Goal: Task Accomplishment & Management: Manage account settings

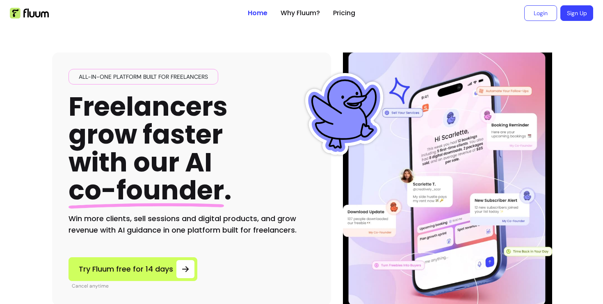
click at [543, 21] on ul "Login Sign Up" at bounding box center [477, 13] width 231 height 26
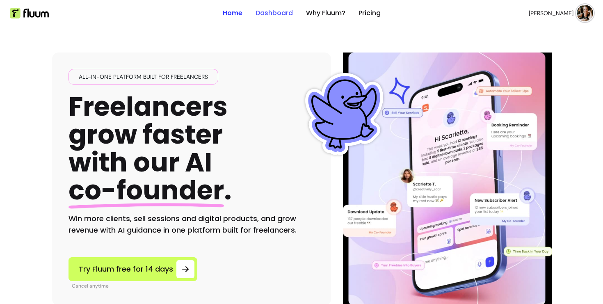
click at [277, 13] on link "Dashboard" at bounding box center [274, 13] width 37 height 10
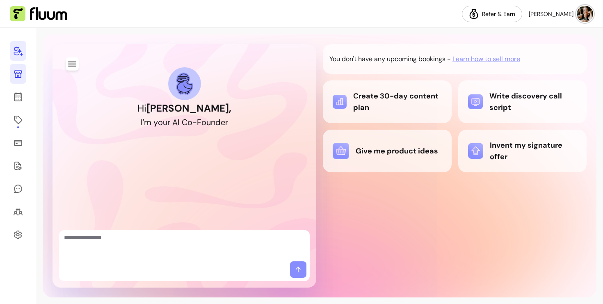
click at [21, 75] on icon at bounding box center [18, 74] width 10 height 10
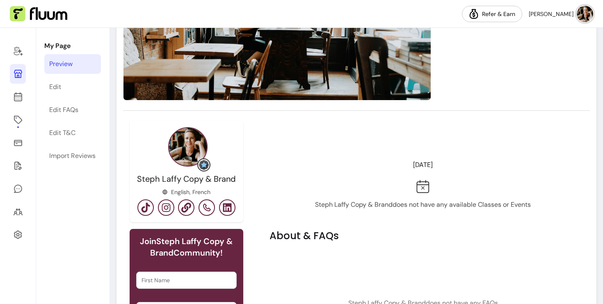
scroll to position [238, 0]
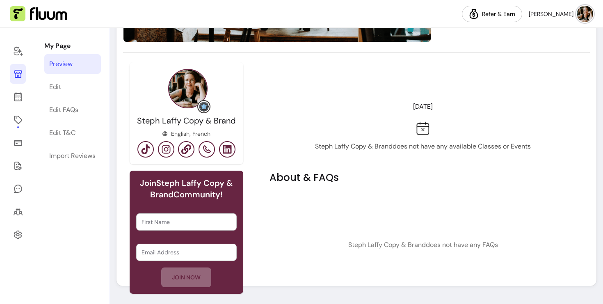
click at [154, 230] on div "First Name" at bounding box center [186, 221] width 101 height 17
click at [164, 214] on div at bounding box center [187, 222] width 90 height 16
click at [74, 96] on link "Edit" at bounding box center [72, 87] width 57 height 20
